Goal: Task Accomplishment & Management: Manage account settings

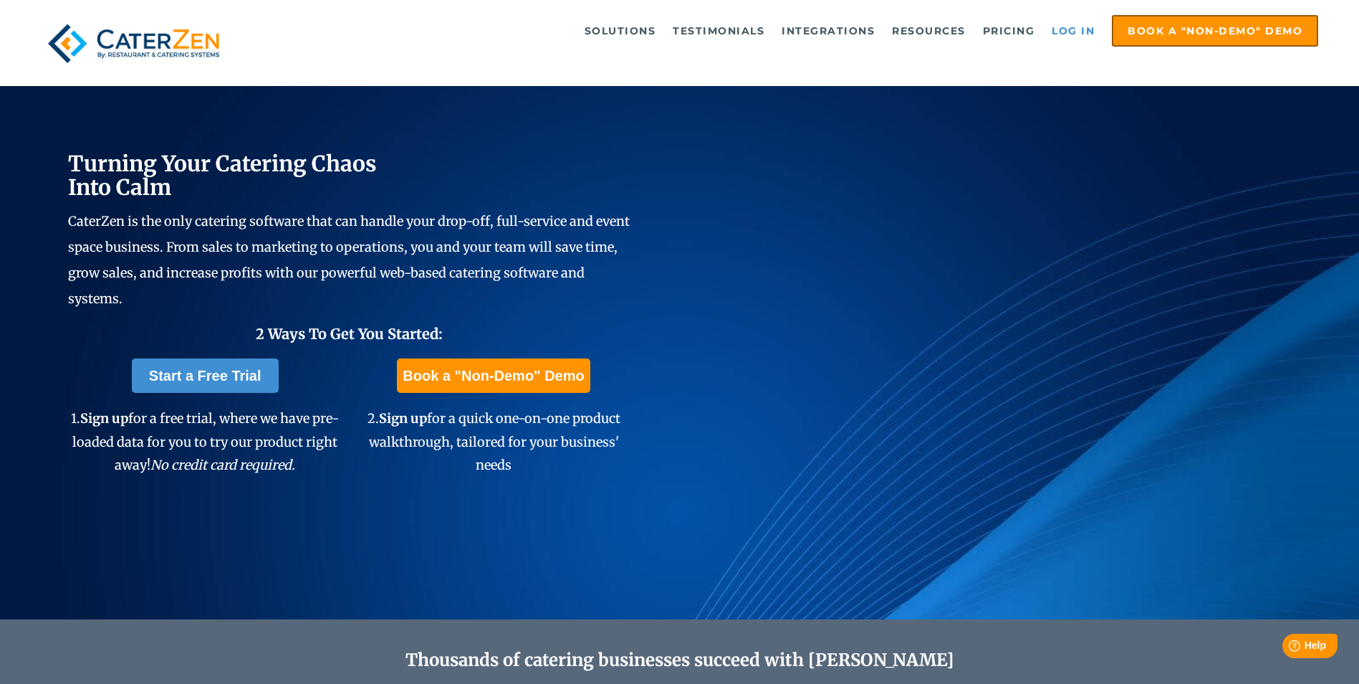
click at [1066, 35] on link "Log in" at bounding box center [1073, 30] width 57 height 29
click at [1077, 34] on link "Log in" at bounding box center [1073, 30] width 57 height 29
click at [1065, 34] on link "Log in" at bounding box center [1073, 30] width 57 height 29
